Goal: Task Accomplishment & Management: Manage account settings

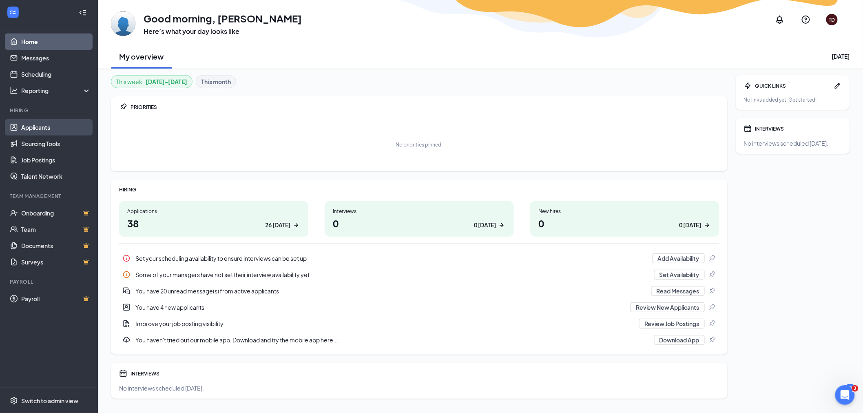
click at [42, 131] on link "Applicants" at bounding box center [56, 127] width 70 height 16
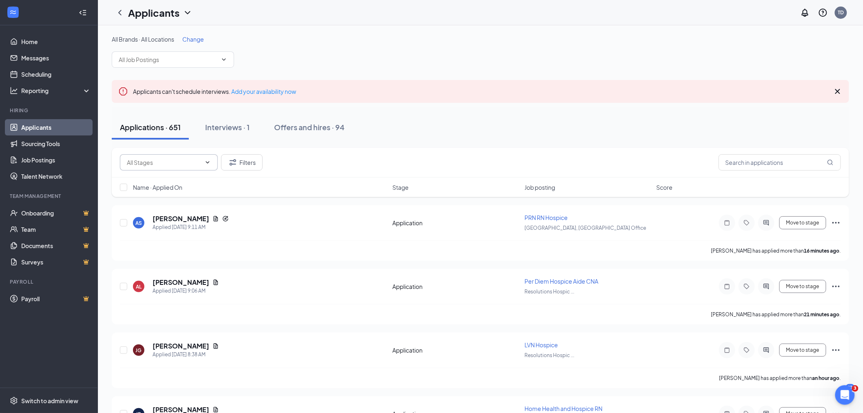
click at [143, 158] on input "text" at bounding box center [164, 162] width 74 height 9
drag, startPoint x: 155, startPoint y: 181, endPoint x: 241, endPoint y: 180, distance: 85.6
click at [155, 181] on div "Application (12)" at bounding box center [146, 181] width 41 height 9
type input "Application (12)"
click at [541, 183] on span "Job posting" at bounding box center [539, 187] width 31 height 8
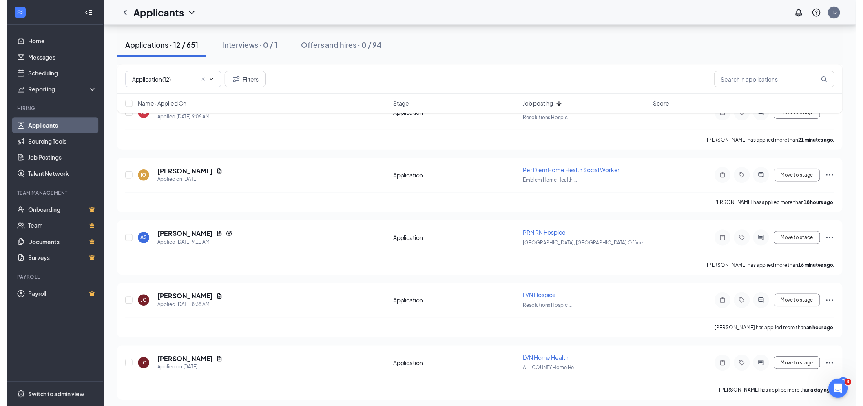
scroll to position [190, 0]
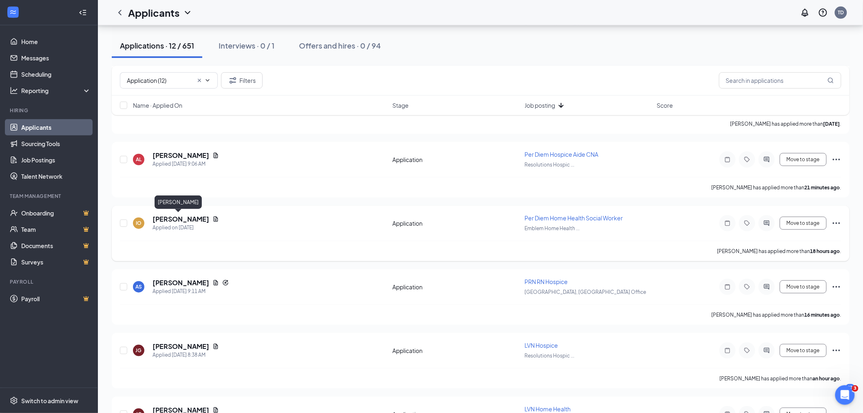
click at [184, 219] on h5 "[PERSON_NAME]" at bounding box center [180, 218] width 57 height 9
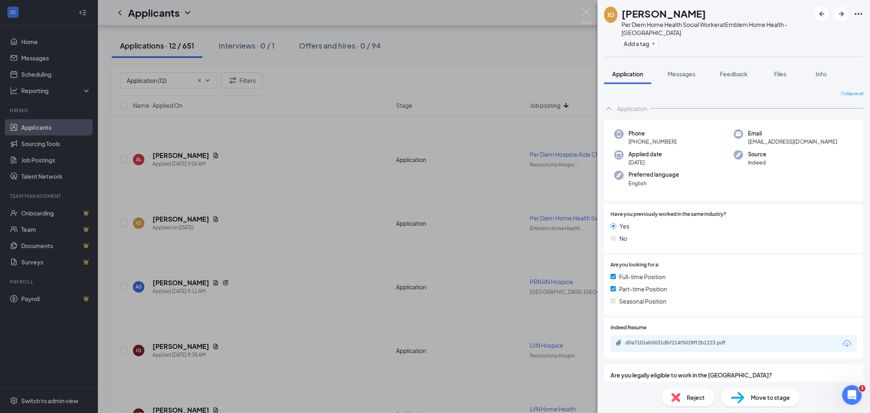
click at [756, 340] on div "d0a7101eb0031dbf214f5028ff2b1223.pdf" at bounding box center [733, 343] width 246 height 17
click at [755, 344] on div "d0a7101eb0031dbf214f5028ff2b1223.pdf" at bounding box center [733, 343] width 246 height 17
click at [679, 346] on div "d0a7101eb0031dbf214f5028ff2b1223.pdf" at bounding box center [681, 343] width 132 height 8
click at [45, 161] on div "IO [PERSON_NAME] Diem Home Health Social Worker at Emblem Home Health - Scottsd…" at bounding box center [435, 206] width 870 height 413
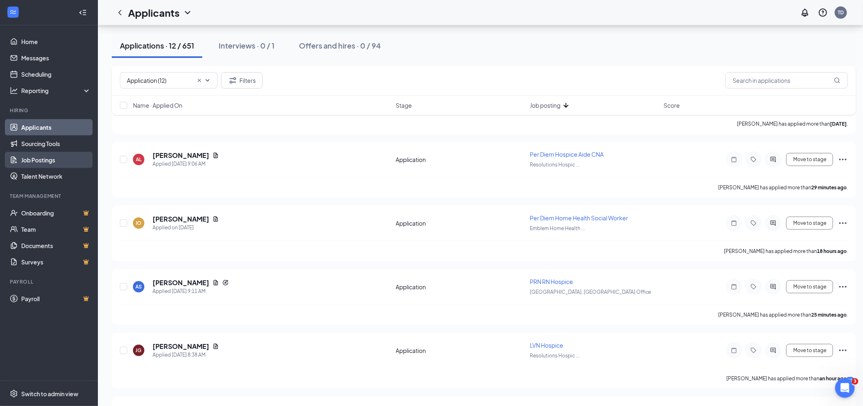
click at [45, 161] on link "Job Postings" at bounding box center [56, 160] width 70 height 16
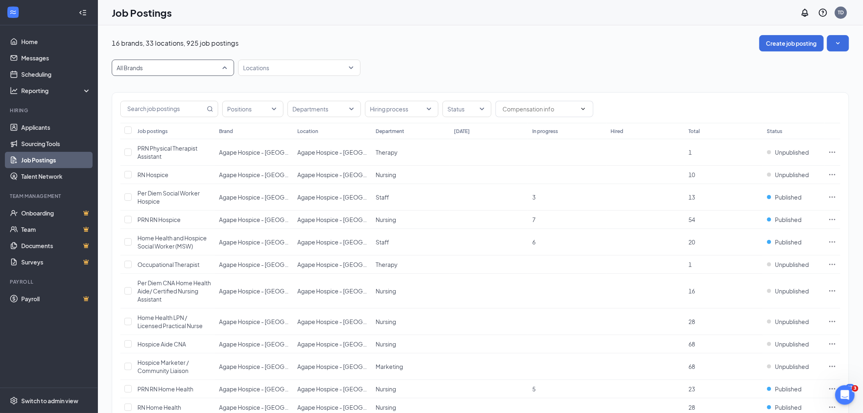
click at [166, 66] on span "All Brands" at bounding box center [169, 68] width 105 height 8
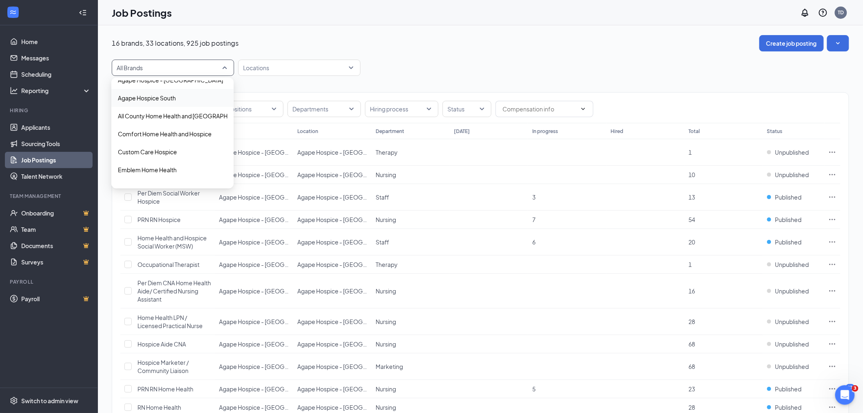
scroll to position [45, 0]
click at [174, 152] on p "Emblem Home Health" at bounding box center [147, 154] width 59 height 8
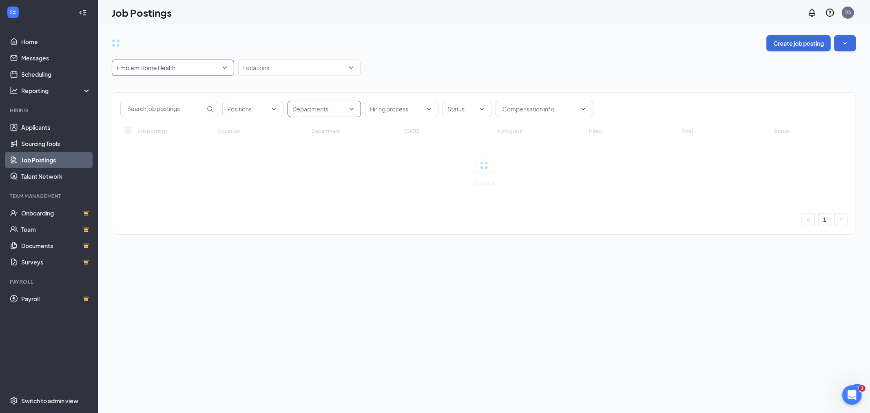
click at [318, 106] on div at bounding box center [320, 108] width 61 height 13
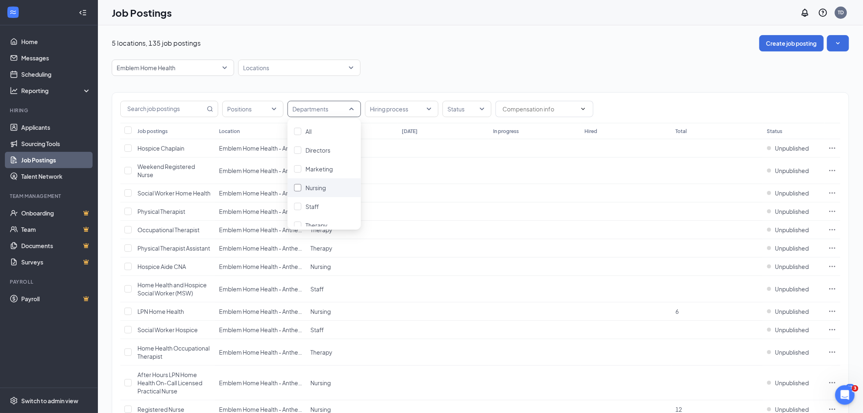
click at [316, 186] on span "Nursing" at bounding box center [315, 187] width 20 height 7
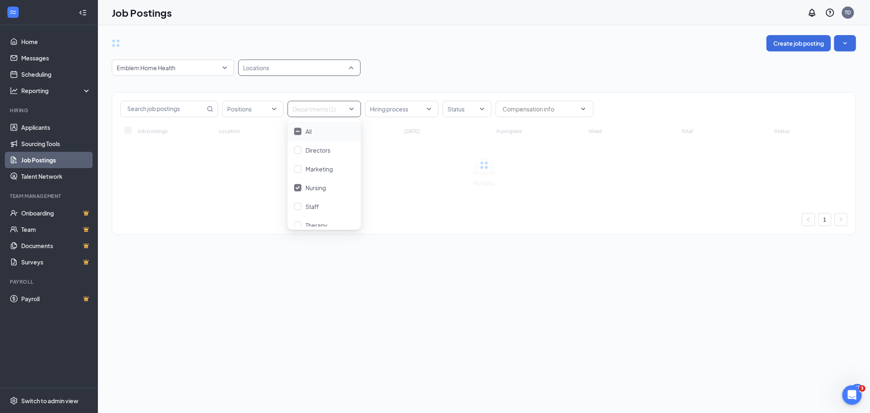
click at [297, 64] on div at bounding box center [295, 67] width 110 height 13
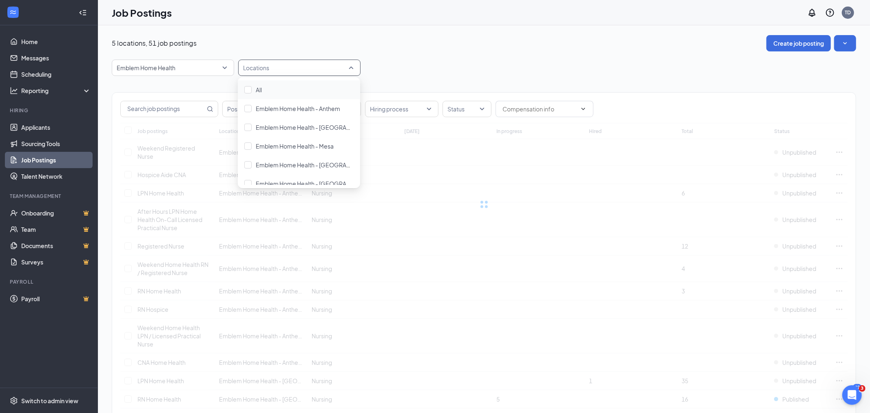
click at [320, 148] on span "Emblem Home Health - Mesa" at bounding box center [295, 145] width 78 height 7
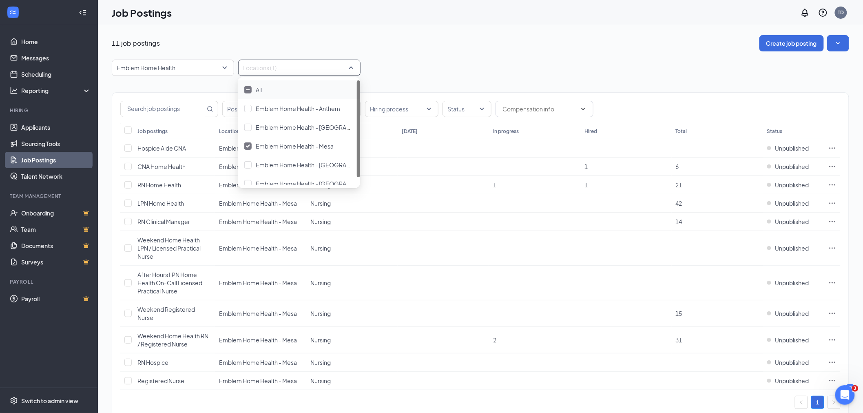
click at [422, 47] on div "11 job postings Create job posting" at bounding box center [480, 43] width 737 height 16
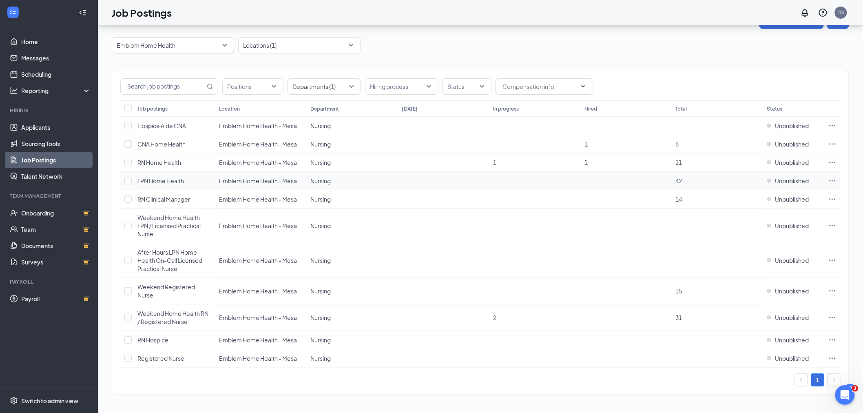
click at [832, 180] on icon "Ellipses" at bounding box center [832, 180] width 6 height 1
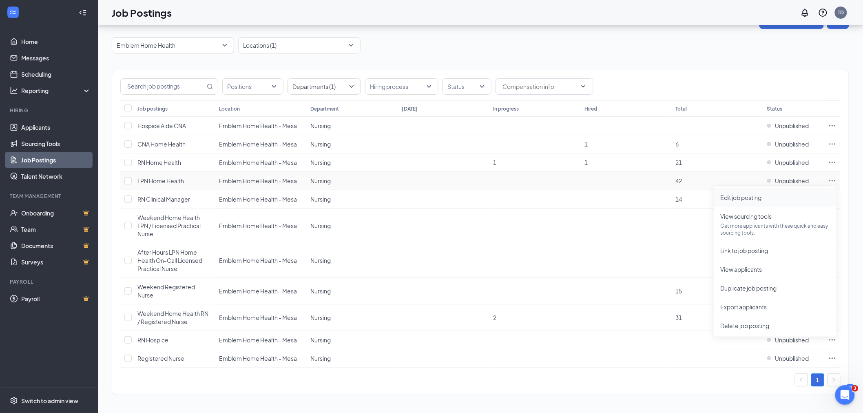
click at [757, 194] on span "Edit job posting" at bounding box center [741, 197] width 41 height 7
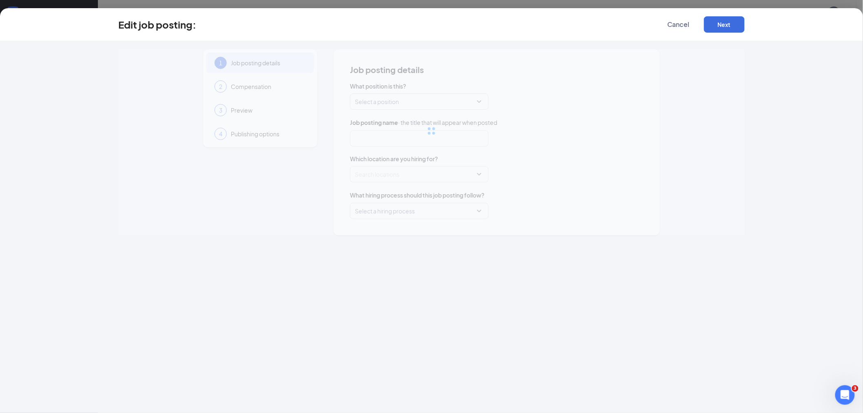
type input "LPN Home Health"
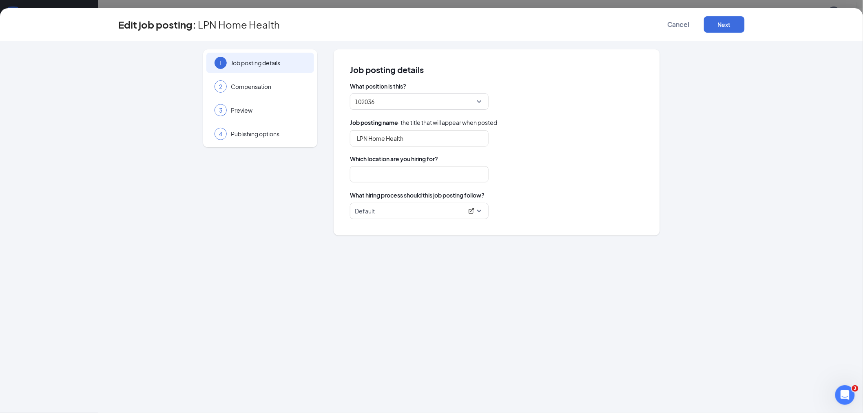
type input "Emblem Home Health - Mesa"
click at [711, 24] on button "Next" at bounding box center [724, 24] width 41 height 16
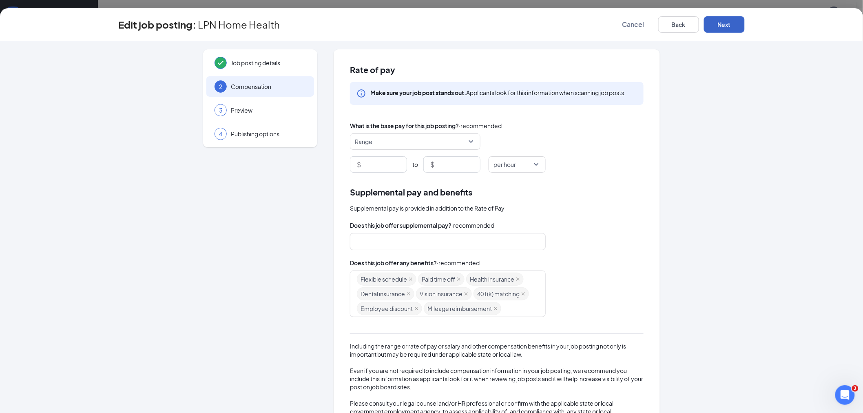
click at [712, 26] on button "Next" at bounding box center [724, 24] width 41 height 16
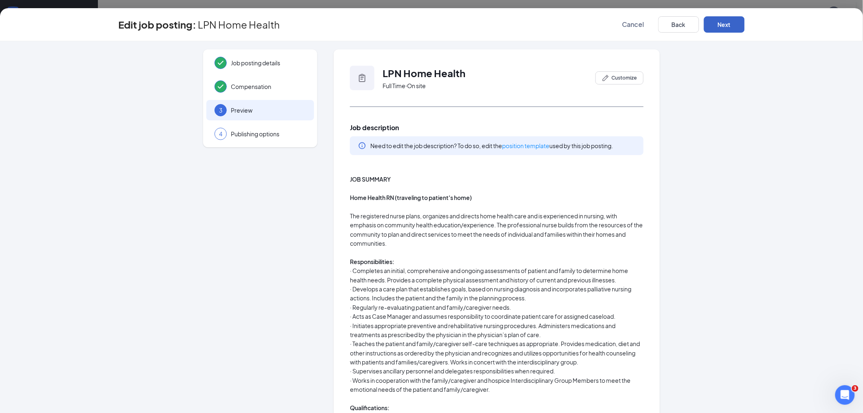
click at [711, 24] on button "Next" at bounding box center [724, 24] width 41 height 16
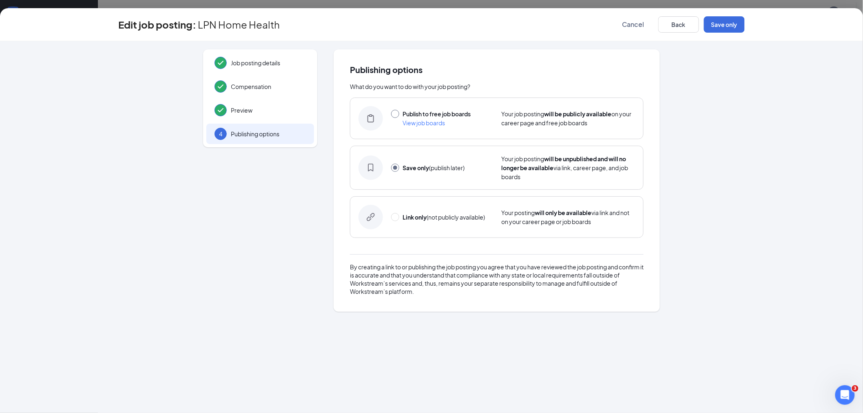
click at [396, 113] on input "radio" at bounding box center [395, 114] width 8 height 8
radio input "true"
radio input "false"
click at [727, 26] on button "Publish" at bounding box center [724, 24] width 41 height 16
